Goal: Task Accomplishment & Management: Manage account settings

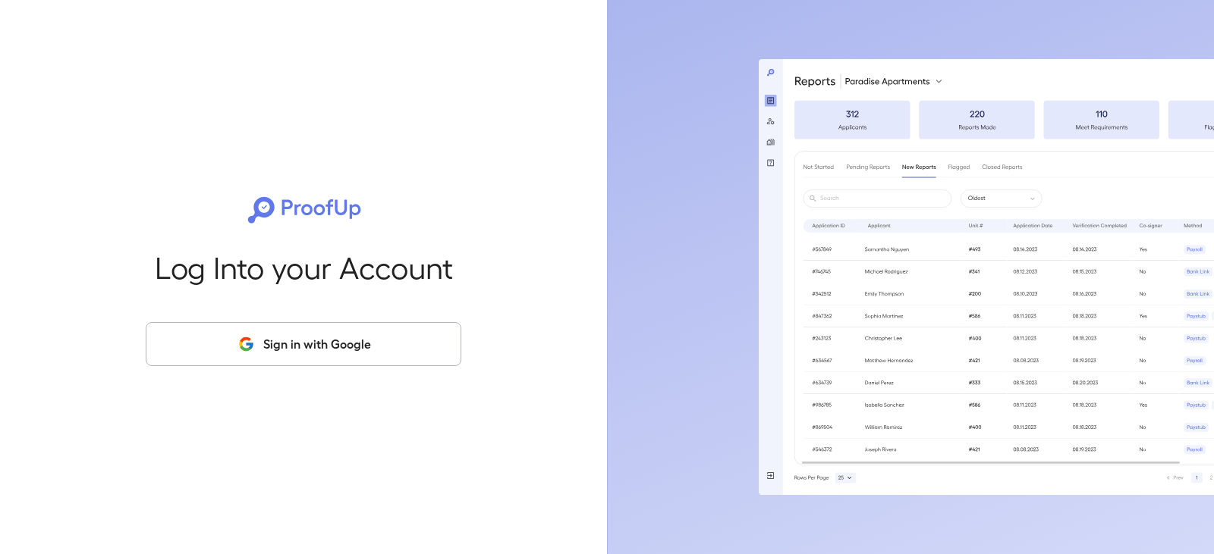
click at [291, 354] on button "Sign in with Google" at bounding box center [304, 344] width 316 height 44
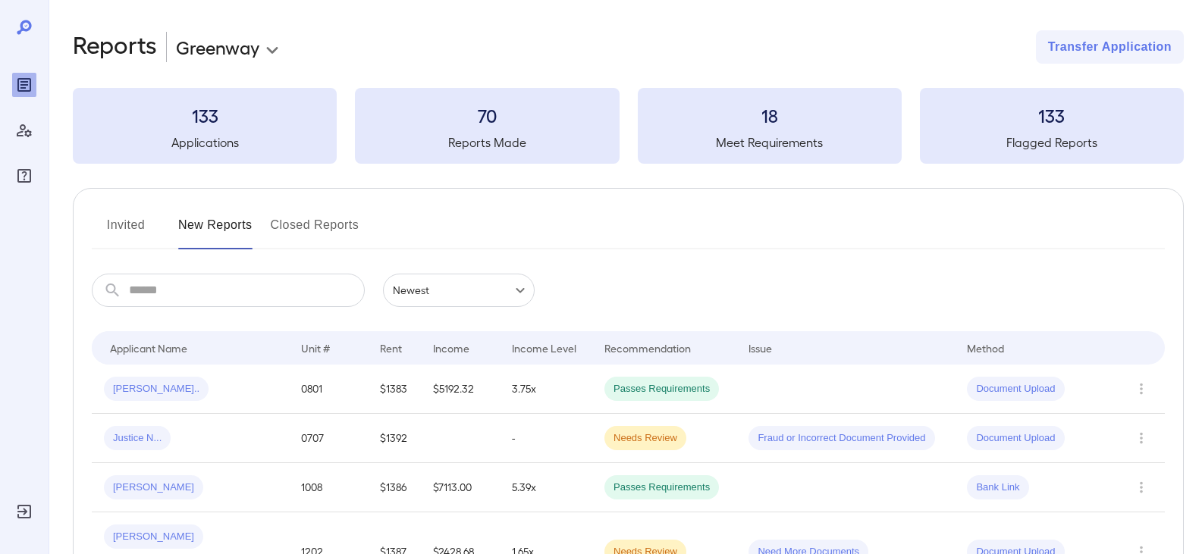
click at [124, 233] on button "Invited" at bounding box center [126, 231] width 68 height 36
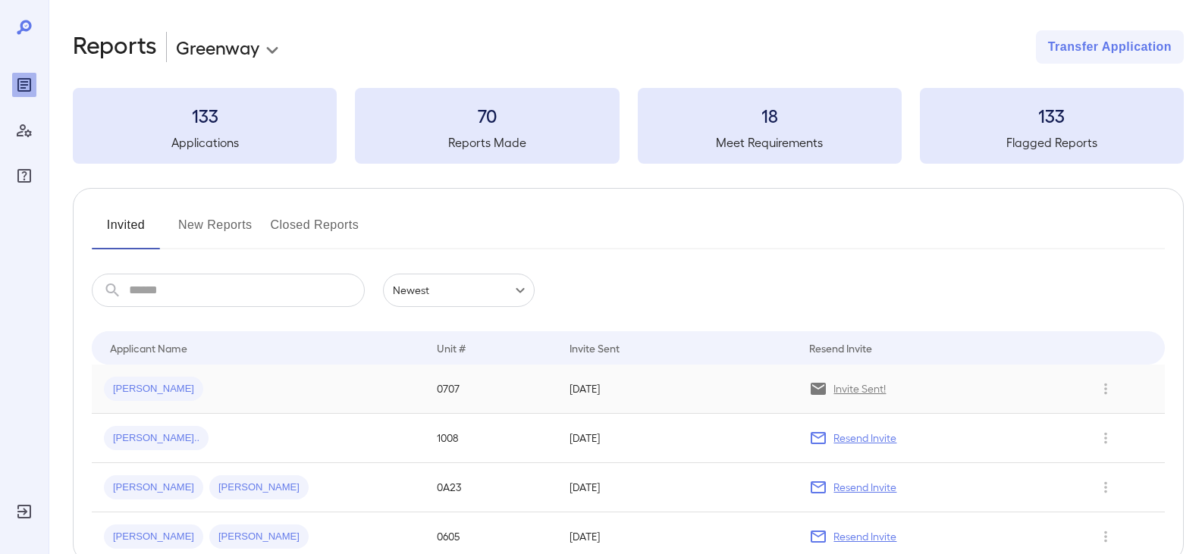
click at [240, 388] on div "Sergio A..." at bounding box center [258, 389] width 309 height 24
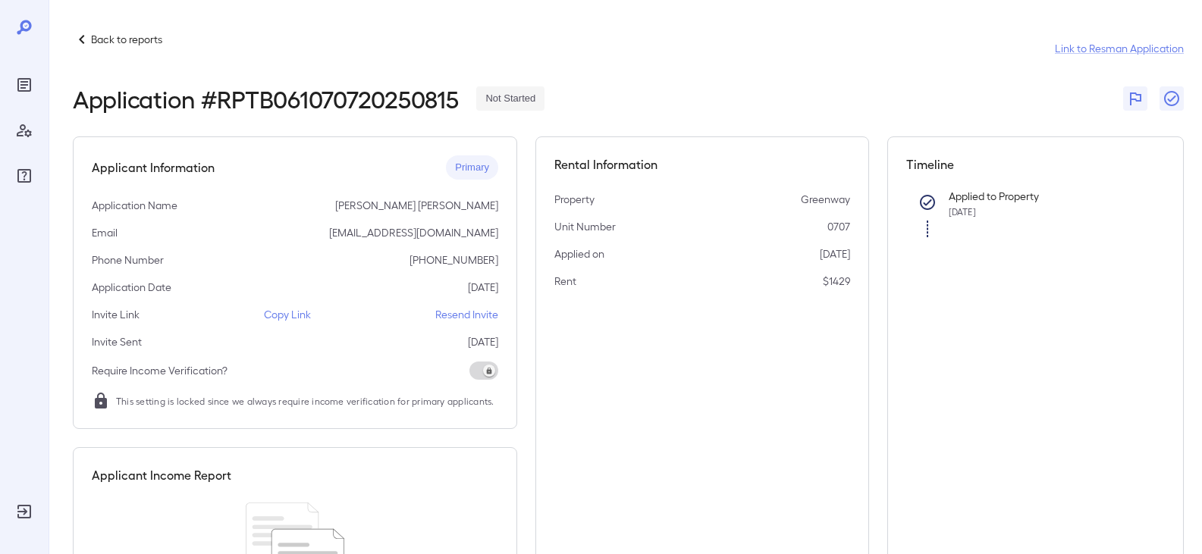
click at [294, 315] on p "Copy Link" at bounding box center [287, 314] width 47 height 15
